Goal: Complete application form

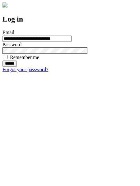
type input "**********"
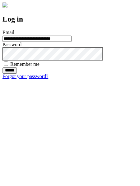
click at [17, 74] on input "******" at bounding box center [9, 70] width 14 height 6
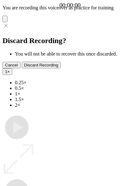
type input "**********"
